Goal: Information Seeking & Learning: Learn about a topic

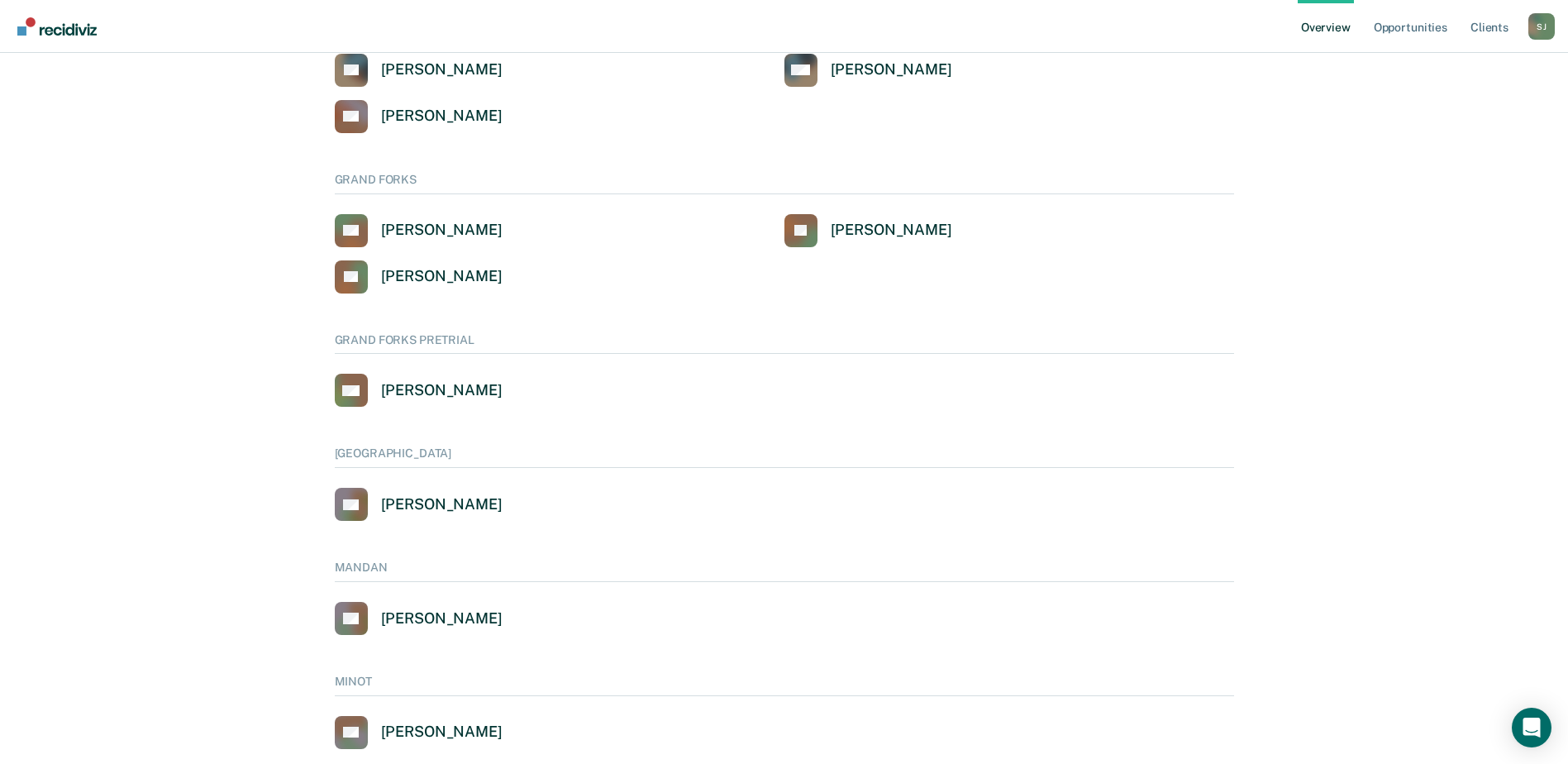
scroll to position [721, 0]
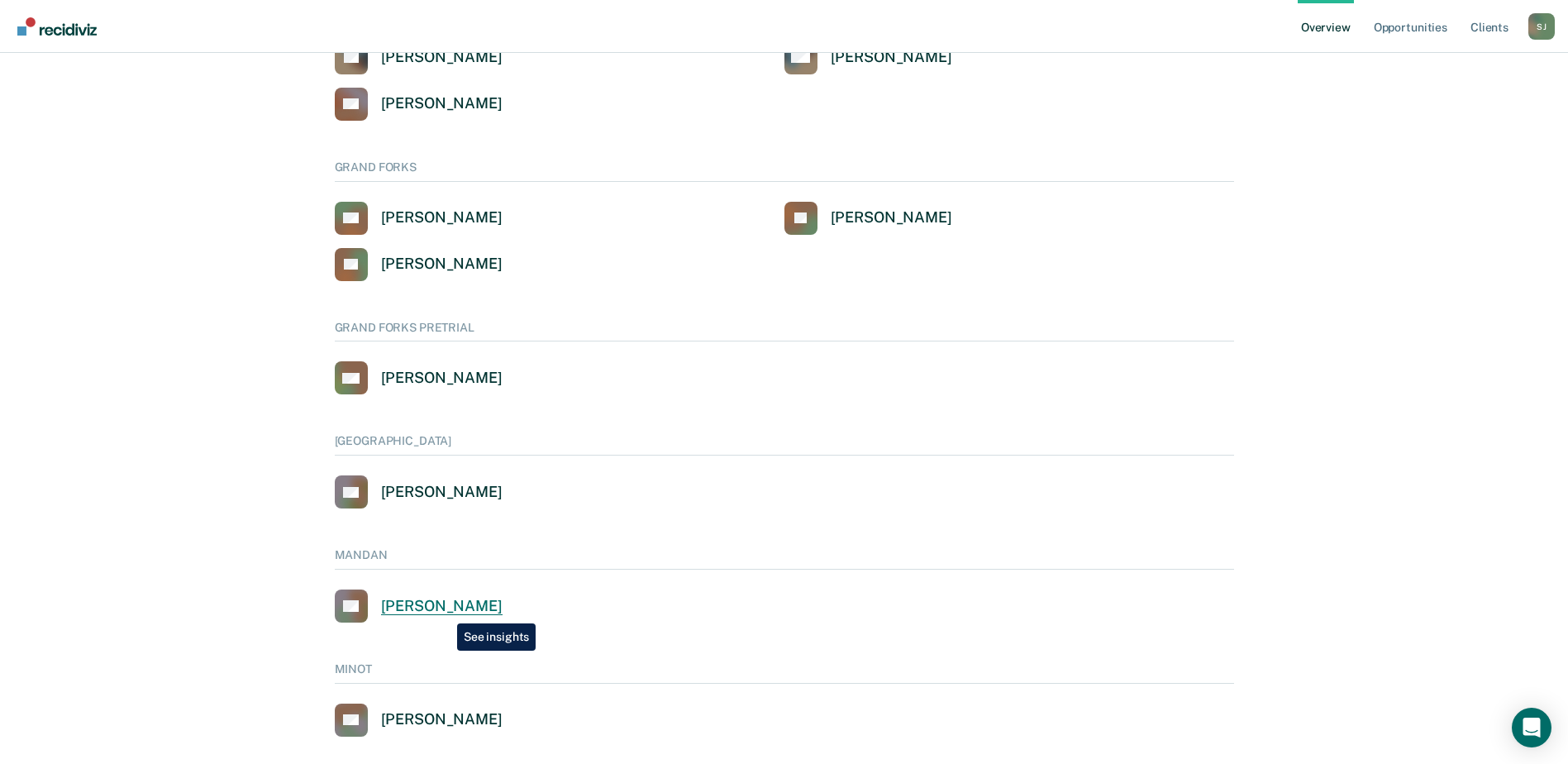
click at [444, 611] on div "[PERSON_NAME]" at bounding box center [442, 606] width 121 height 19
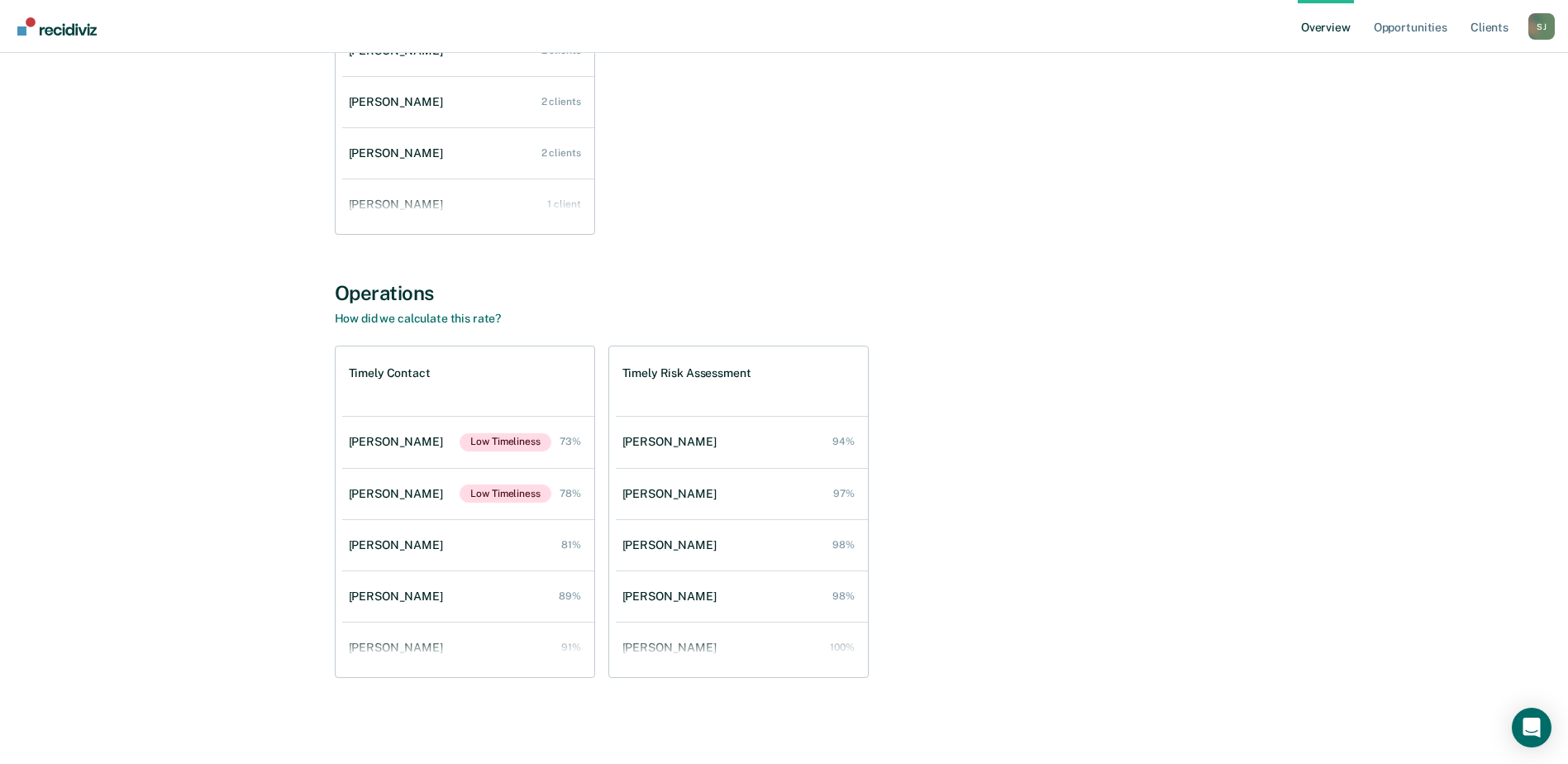
scroll to position [343, 0]
